Goal: Task Accomplishment & Management: Manage account settings

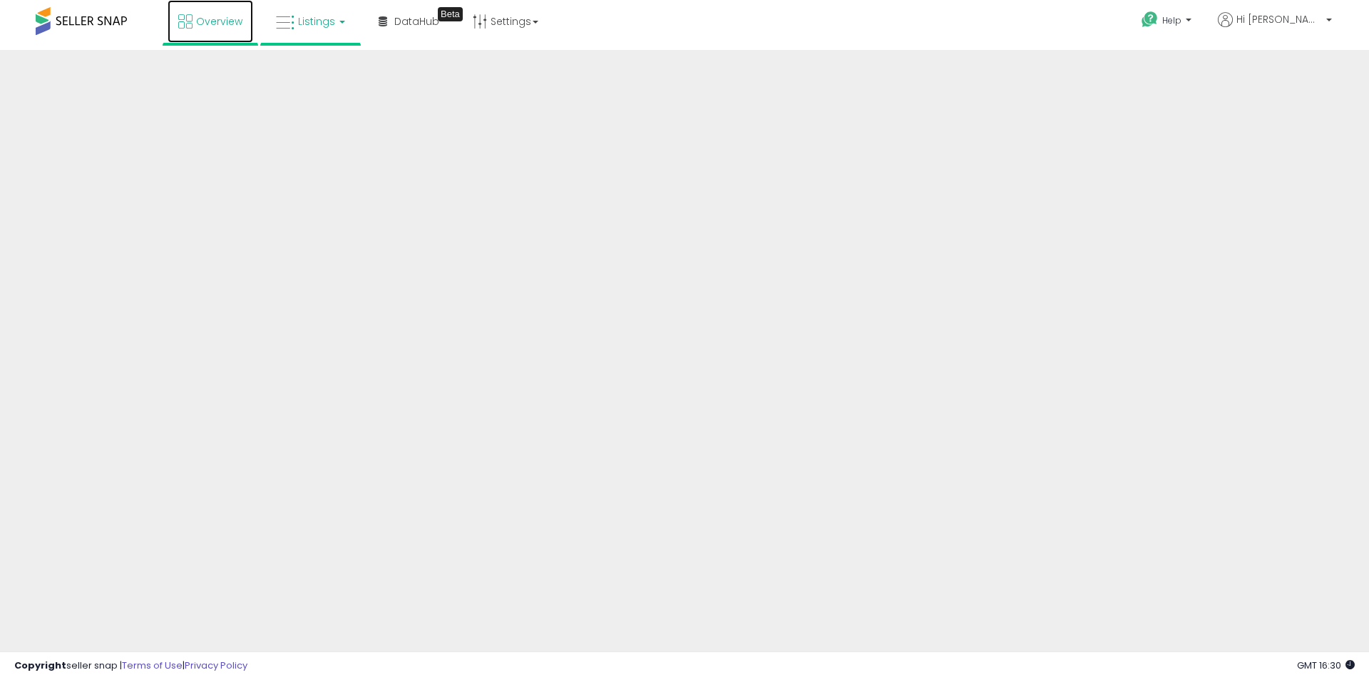
click at [185, 22] on icon at bounding box center [185, 21] width 14 height 14
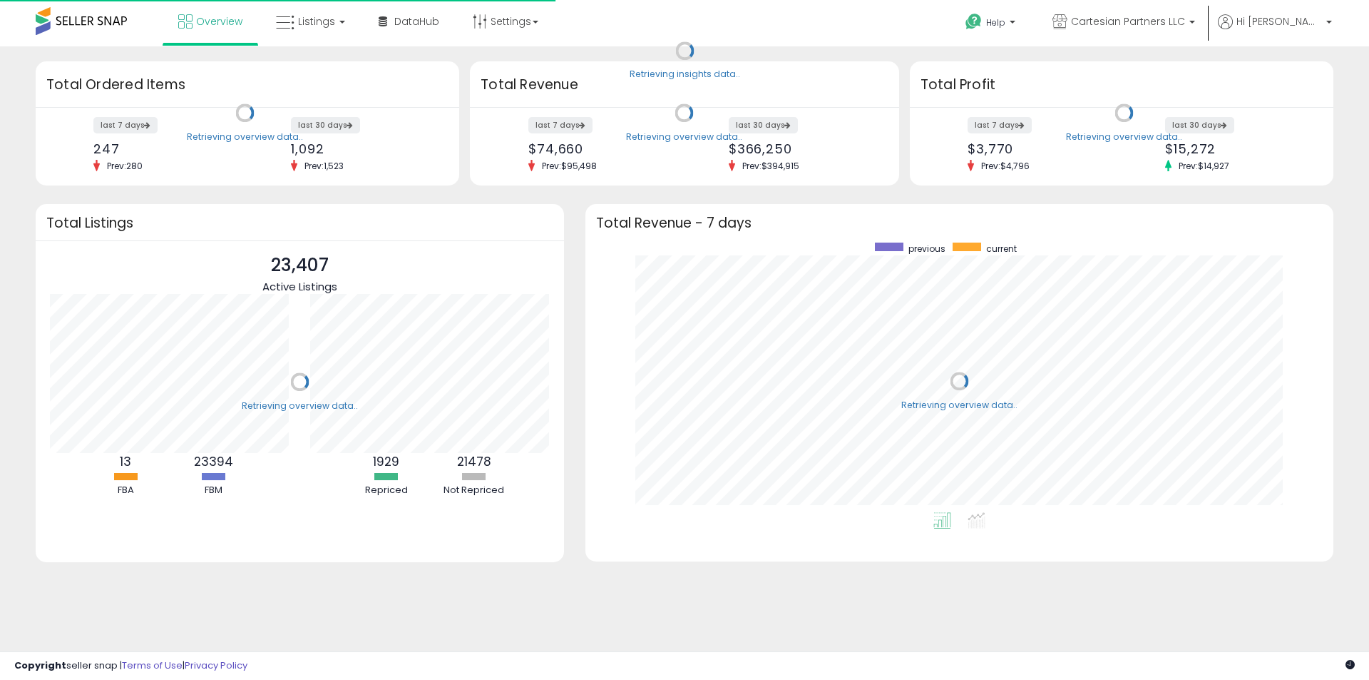
scroll to position [270, 719]
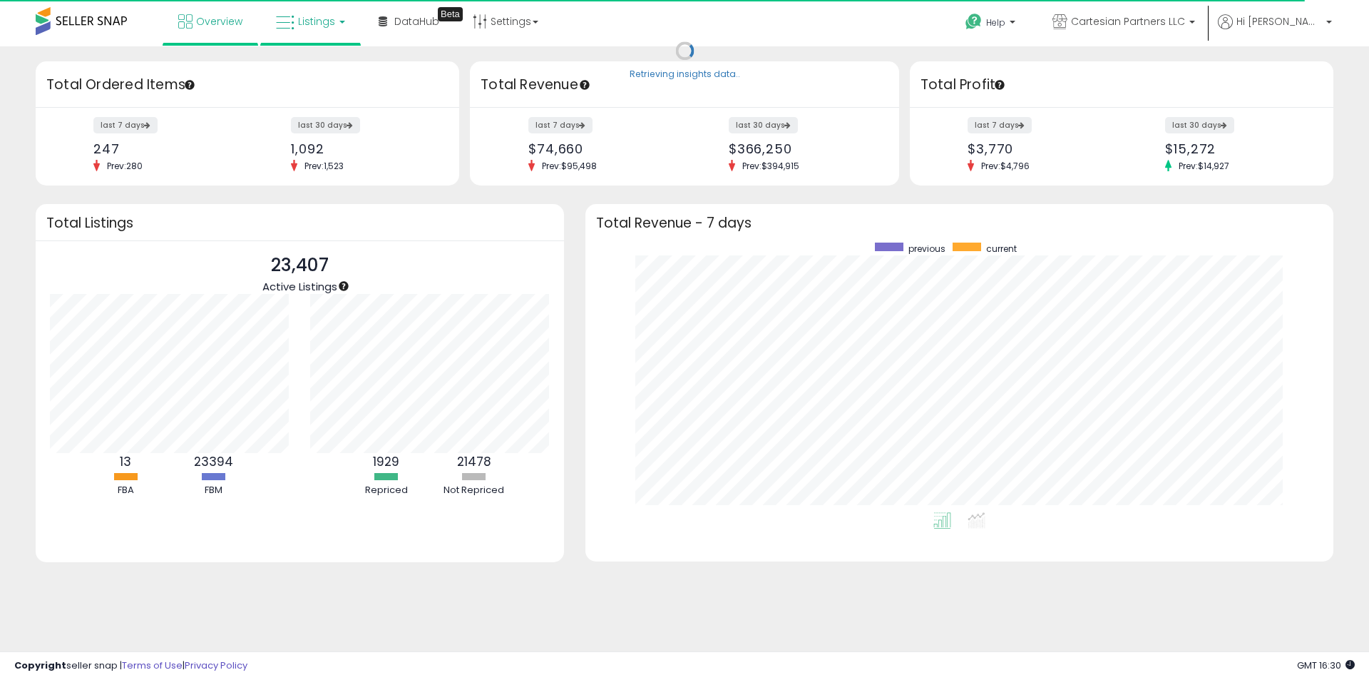
click at [309, 22] on span "Listings" at bounding box center [316, 21] width 37 height 14
click at [317, 72] on icon at bounding box center [321, 70] width 62 height 19
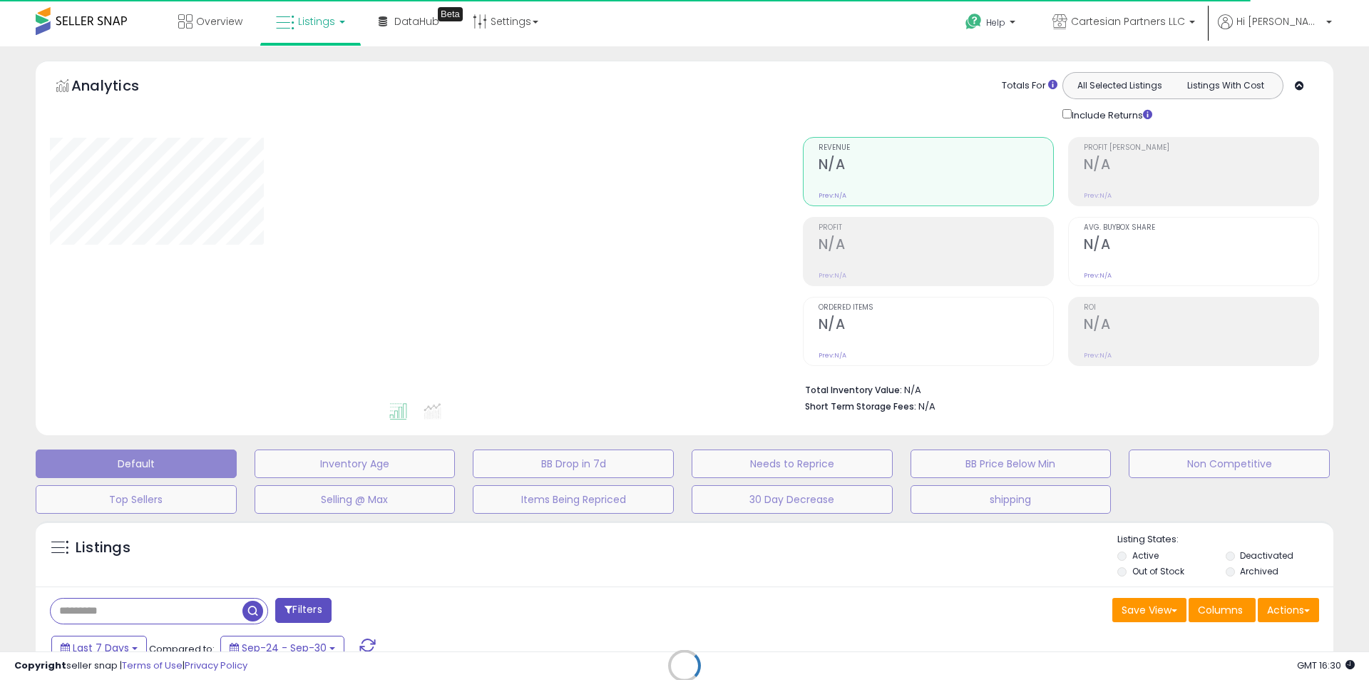
drag, startPoint x: 148, startPoint y: 600, endPoint x: 137, endPoint y: 612, distance: 16.2
click at [148, 602] on div "Retrieving listings data.." at bounding box center [684, 675] width 1319 height 325
click at [137, 612] on div "Retrieving listings data.." at bounding box center [684, 675] width 1319 height 325
click at [138, 610] on div "Retrieving listings data.." at bounding box center [684, 675] width 1319 height 325
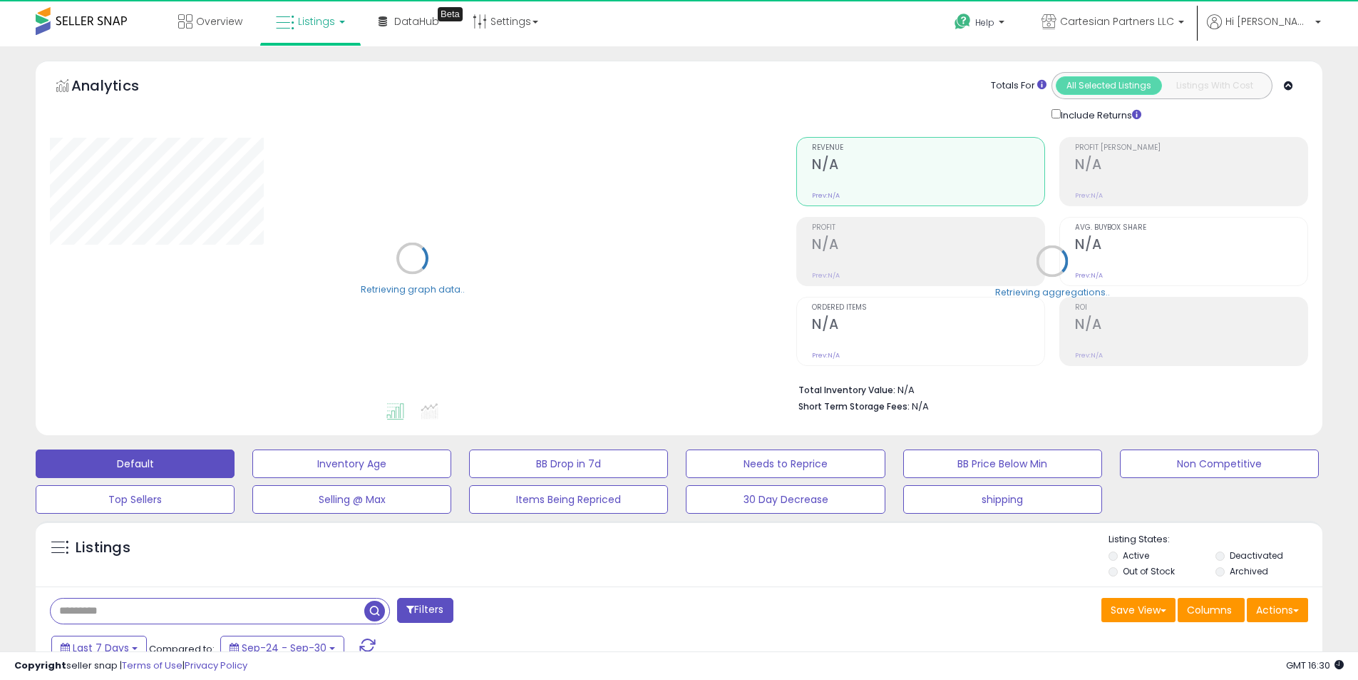
click at [146, 609] on input "text" at bounding box center [208, 610] width 314 height 25
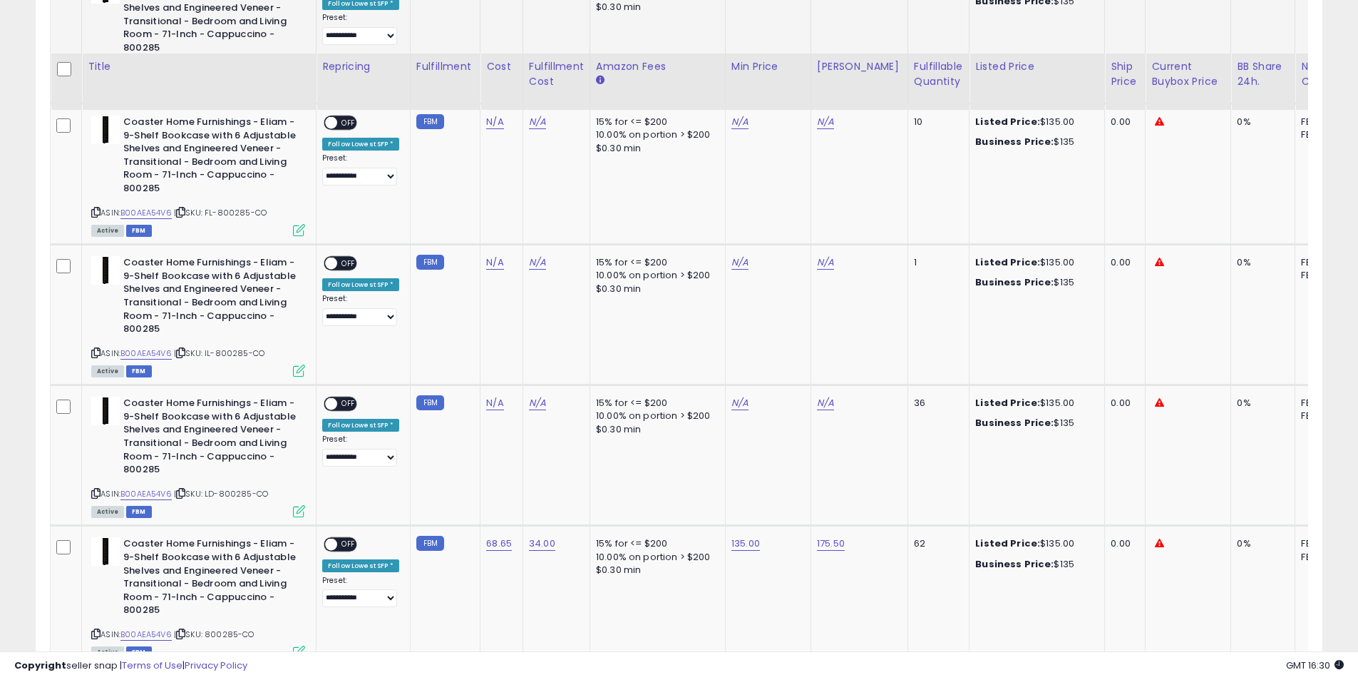
scroll to position [892, 0]
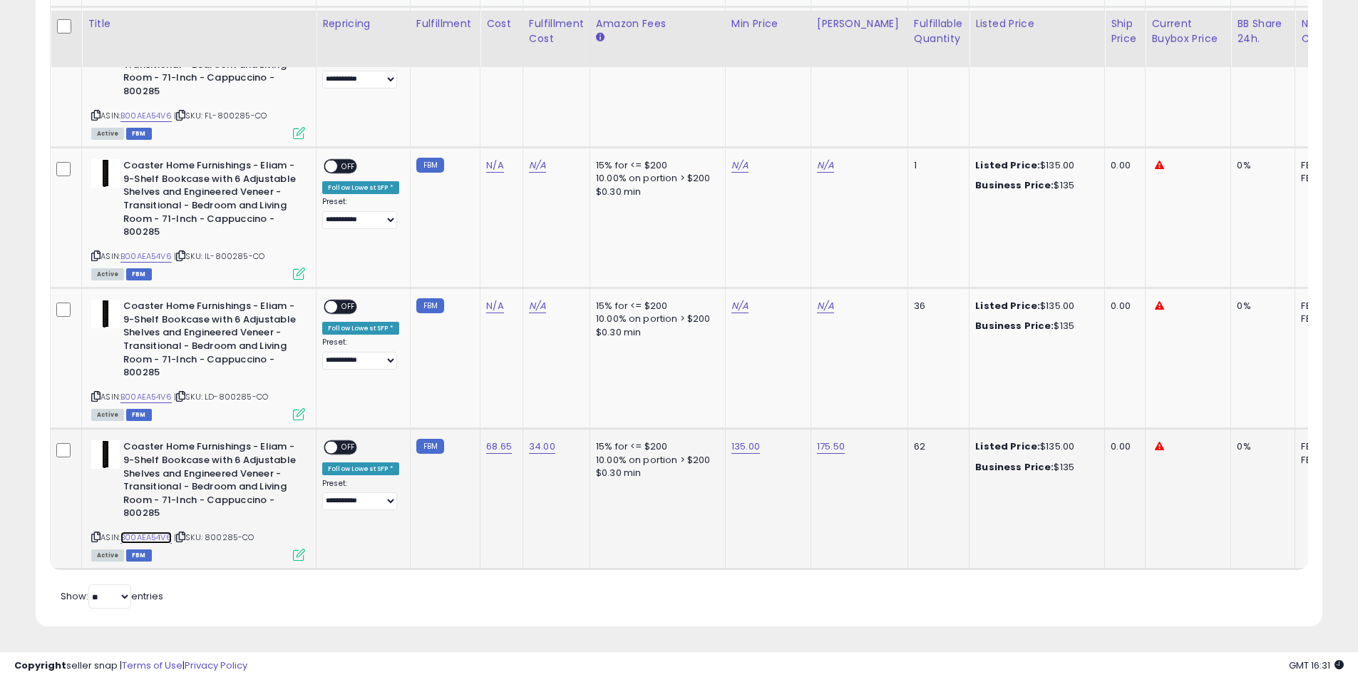
click at [150, 531] on link "B00AEA54V6" at bounding box center [146, 537] width 51 height 12
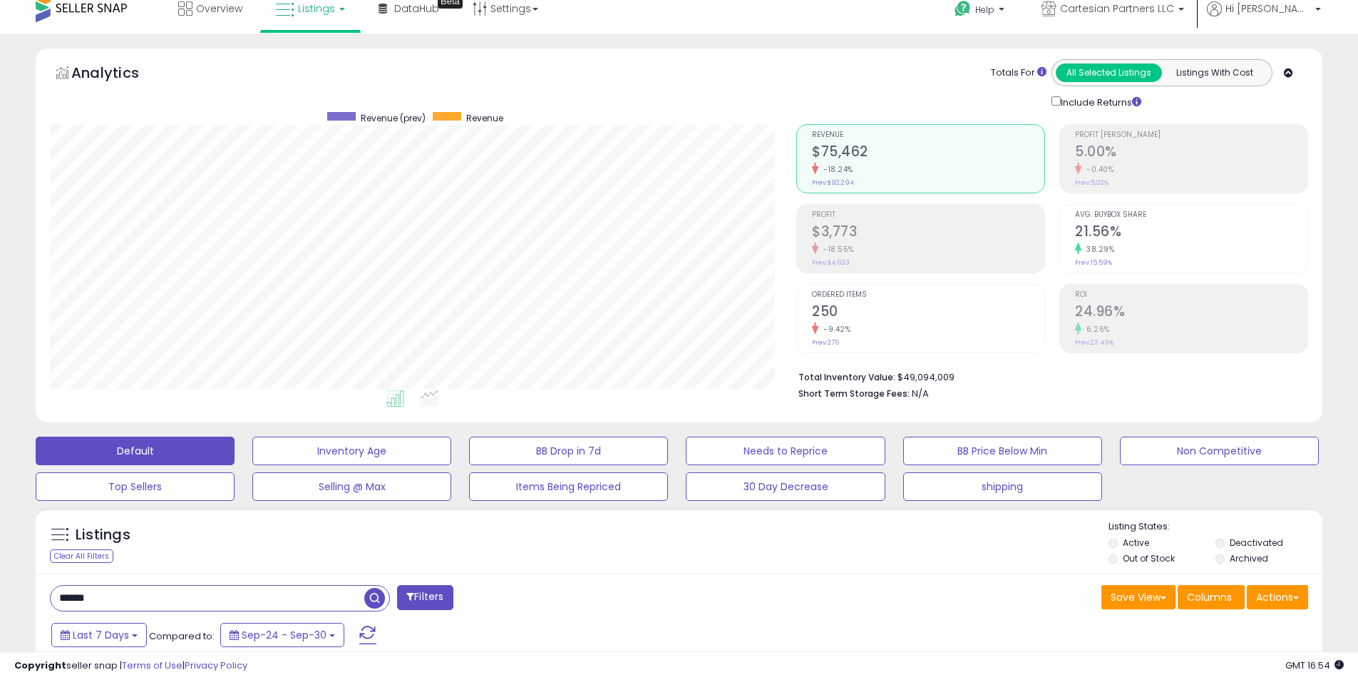
scroll to position [0, 0]
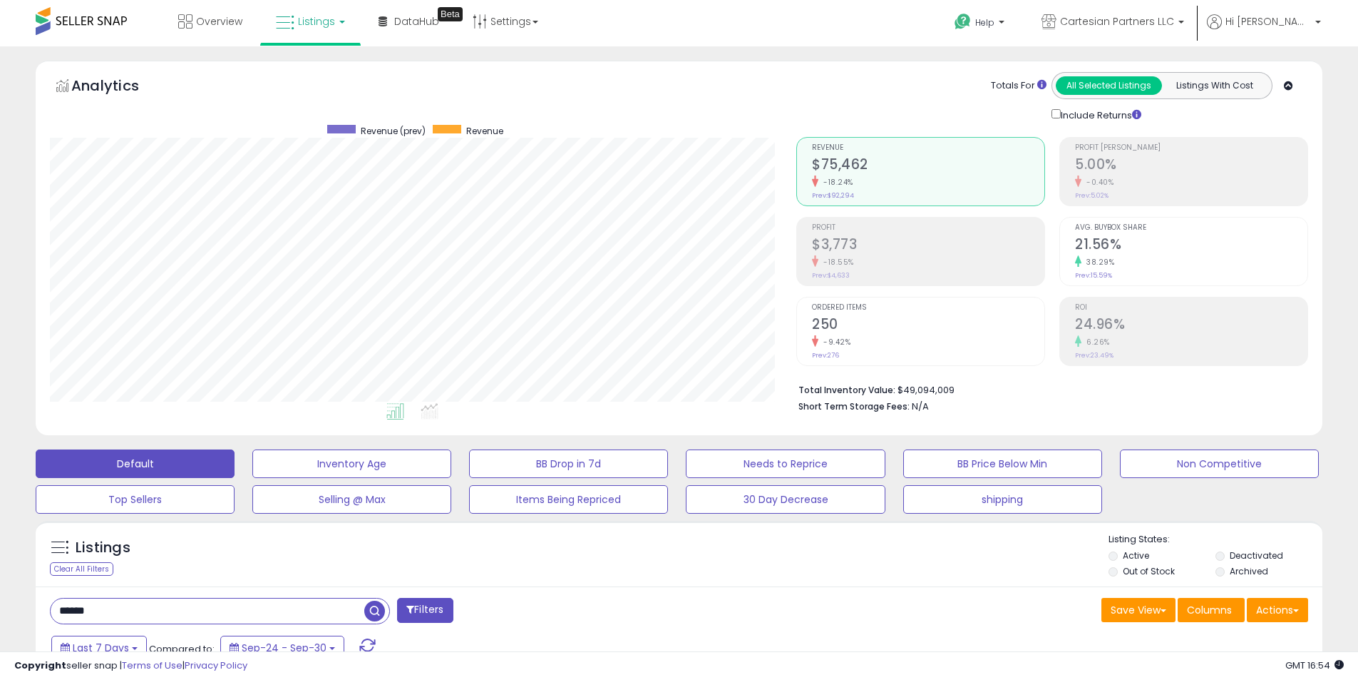
drag, startPoint x: 142, startPoint y: 610, endPoint x: -30, endPoint y: 608, distance: 171.9
click at [0, 608] on html "Unable to login Retrieving listings data.. has not yet accepted the Terms of Us…" at bounding box center [679, 340] width 1358 height 680
type input "******"
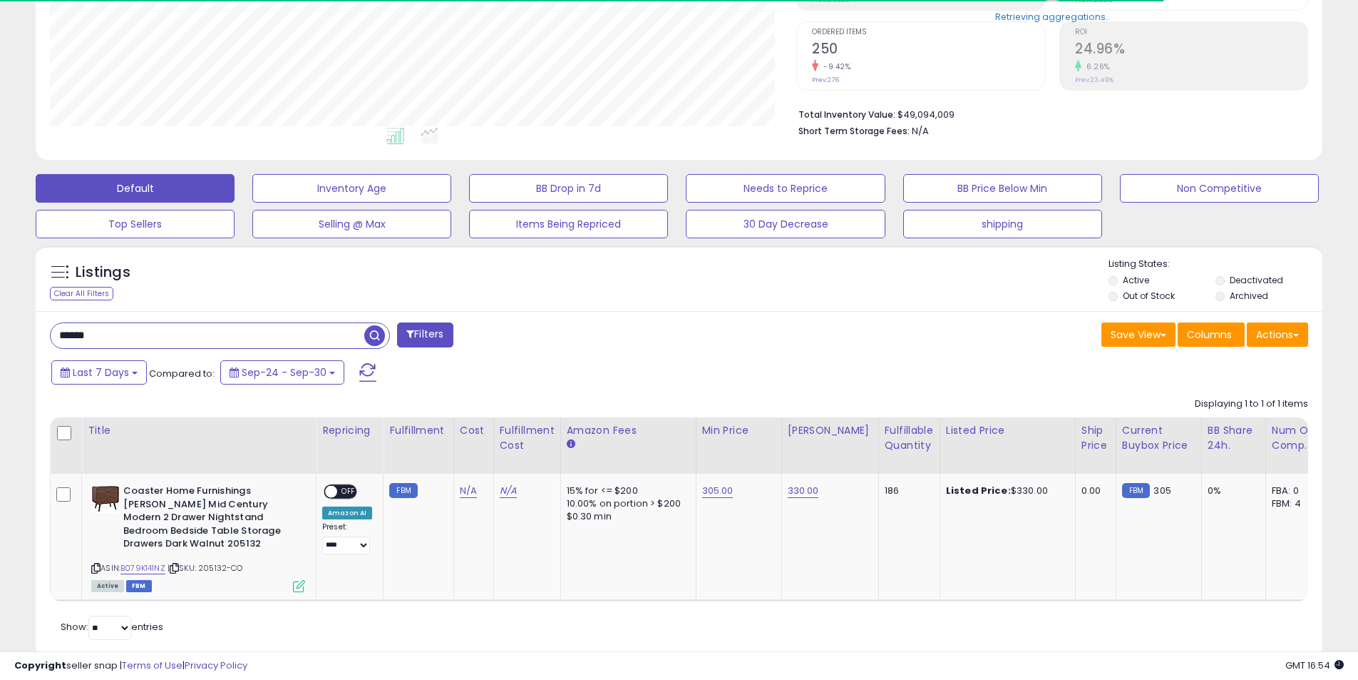
scroll to position [285, 0]
